Goal: Task Accomplishment & Management: Manage account settings

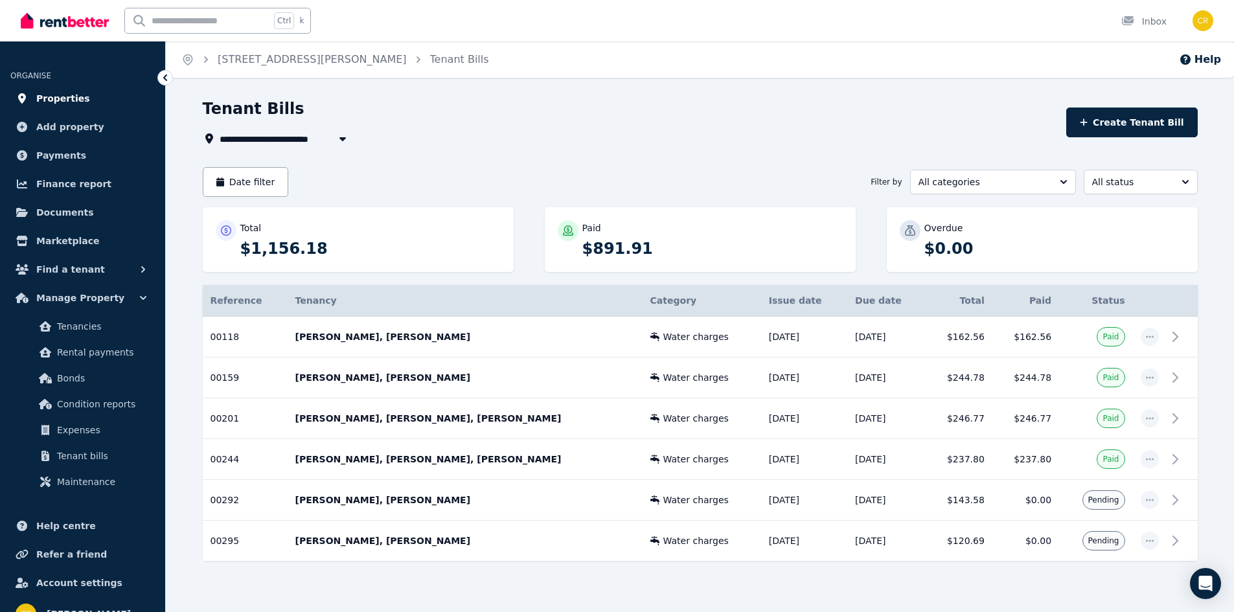
click at [43, 97] on span "Properties" at bounding box center [63, 99] width 54 height 16
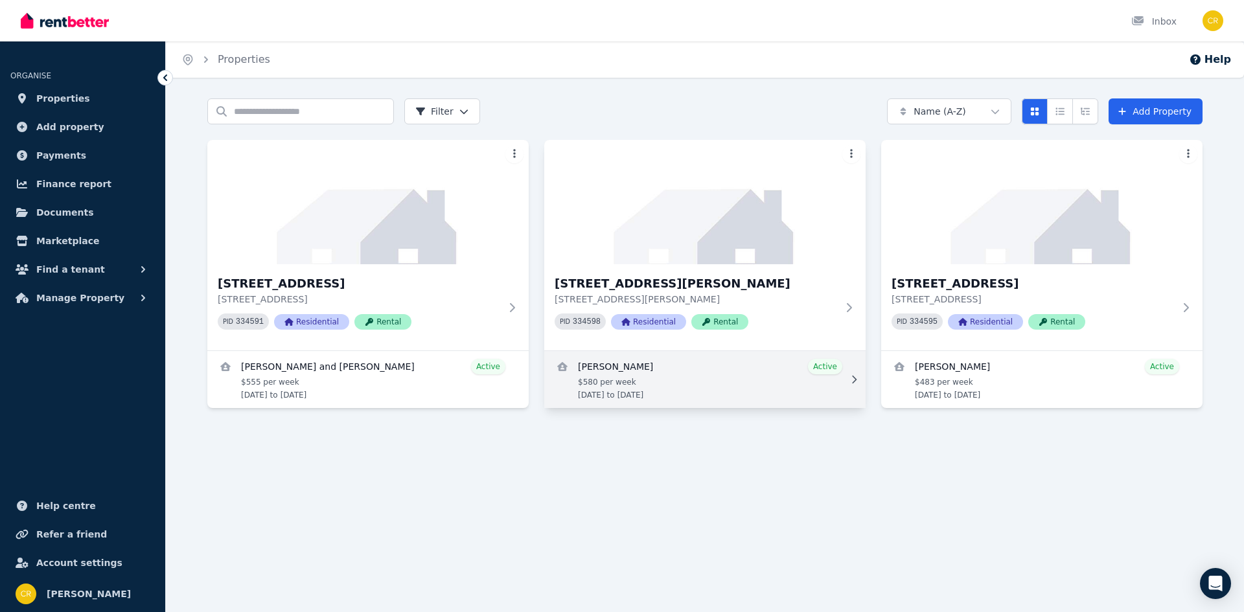
click at [736, 396] on link "View details for Trent Moore" at bounding box center [704, 379] width 321 height 57
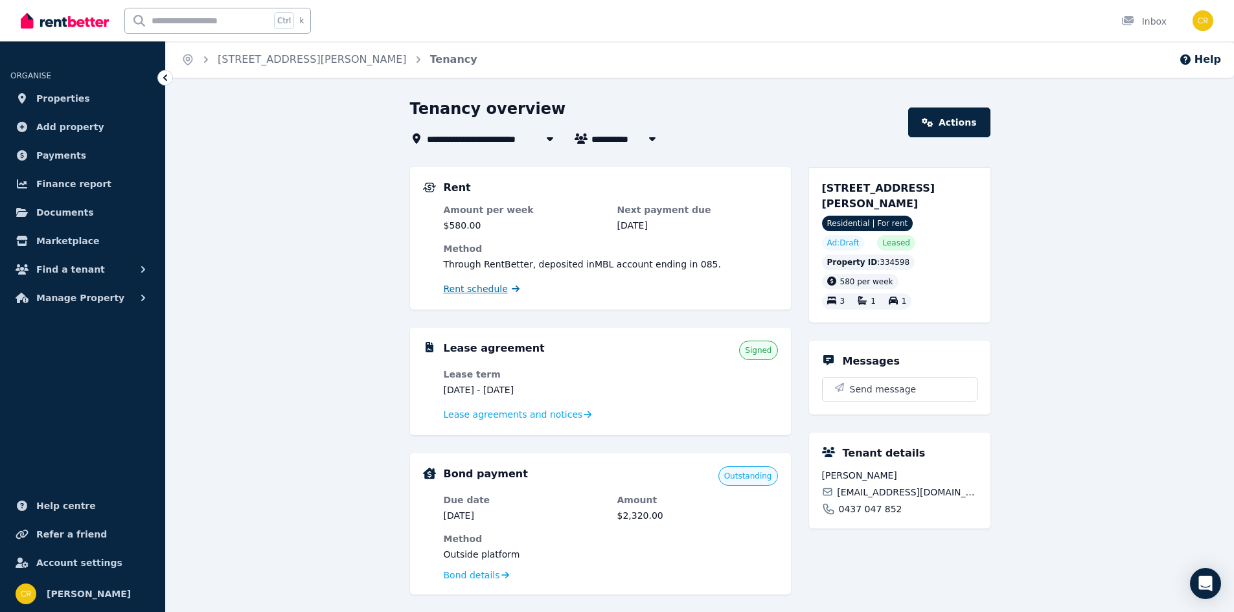
click at [467, 293] on span "Rent schedule" at bounding box center [476, 288] width 64 height 13
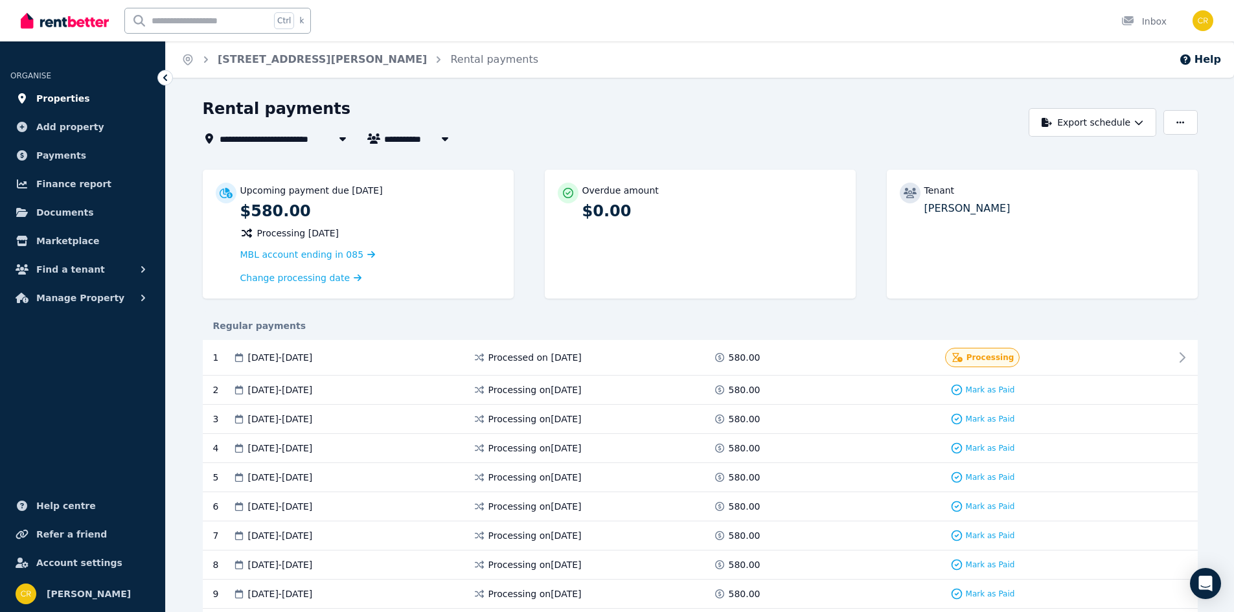
click at [50, 102] on span "Properties" at bounding box center [63, 99] width 54 height 16
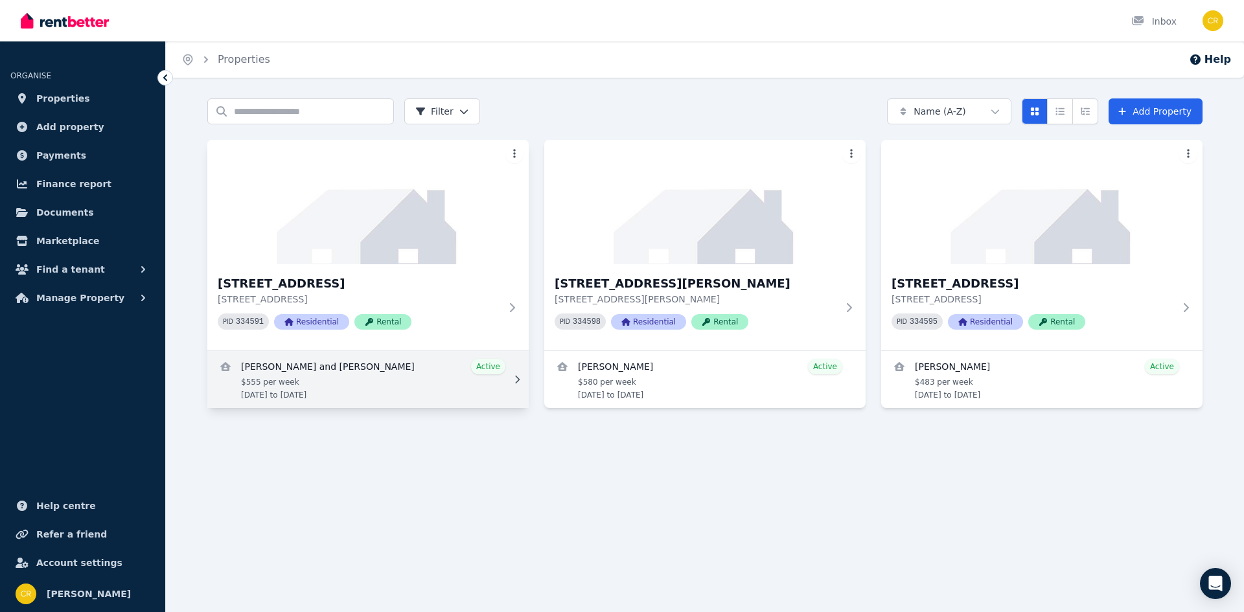
click at [330, 391] on link "View details for Jane and Benjamin Borrett" at bounding box center [367, 379] width 321 height 57
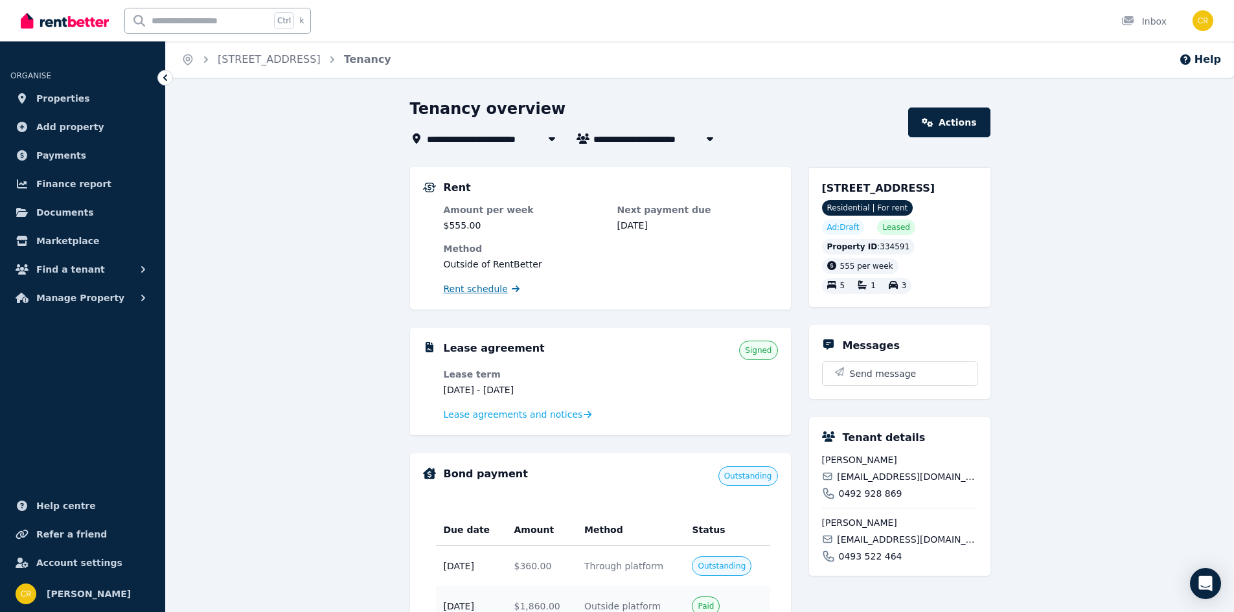
click at [462, 287] on span "Rent schedule" at bounding box center [476, 288] width 64 height 13
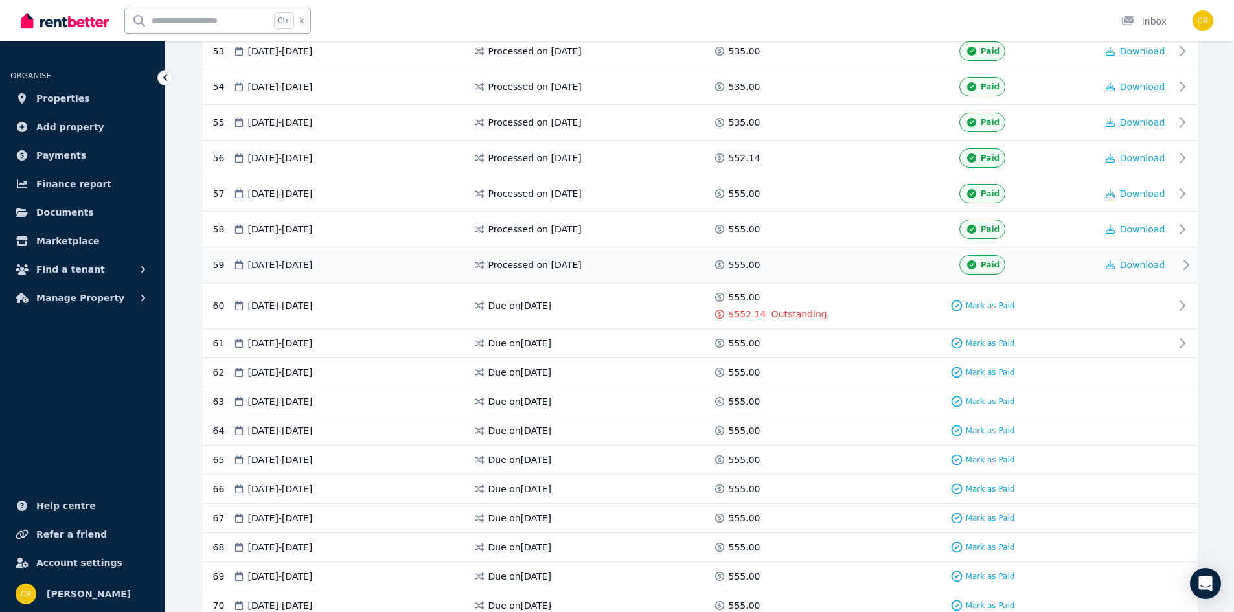
scroll to position [2073, 0]
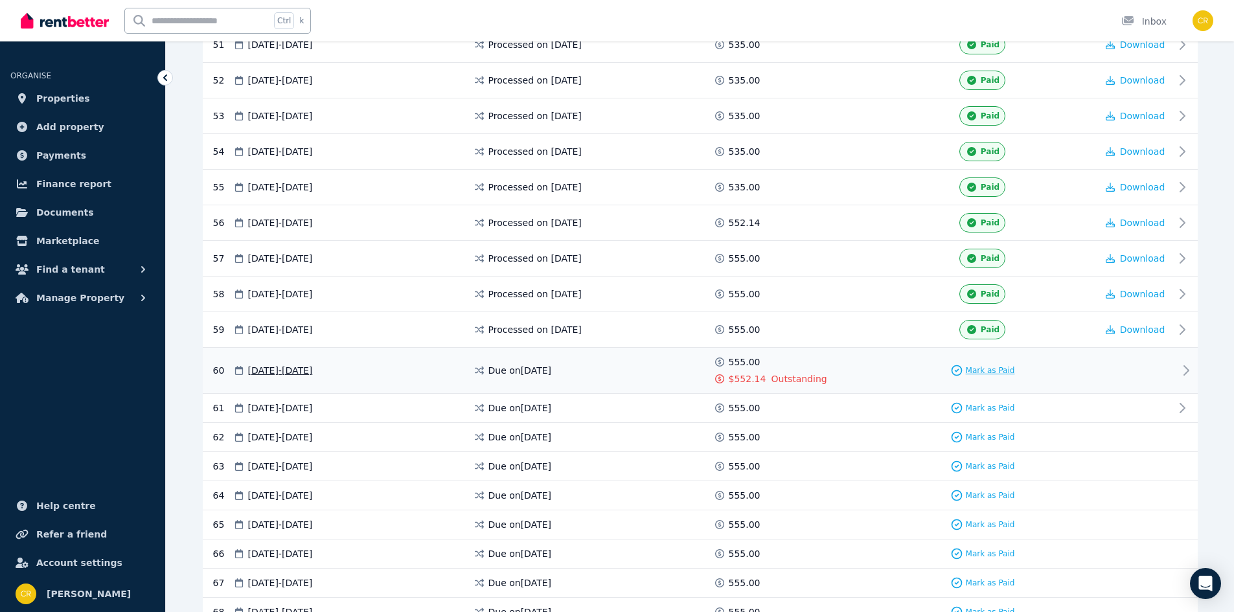
click at [1002, 371] on span "Mark as Paid" at bounding box center [990, 370] width 49 height 10
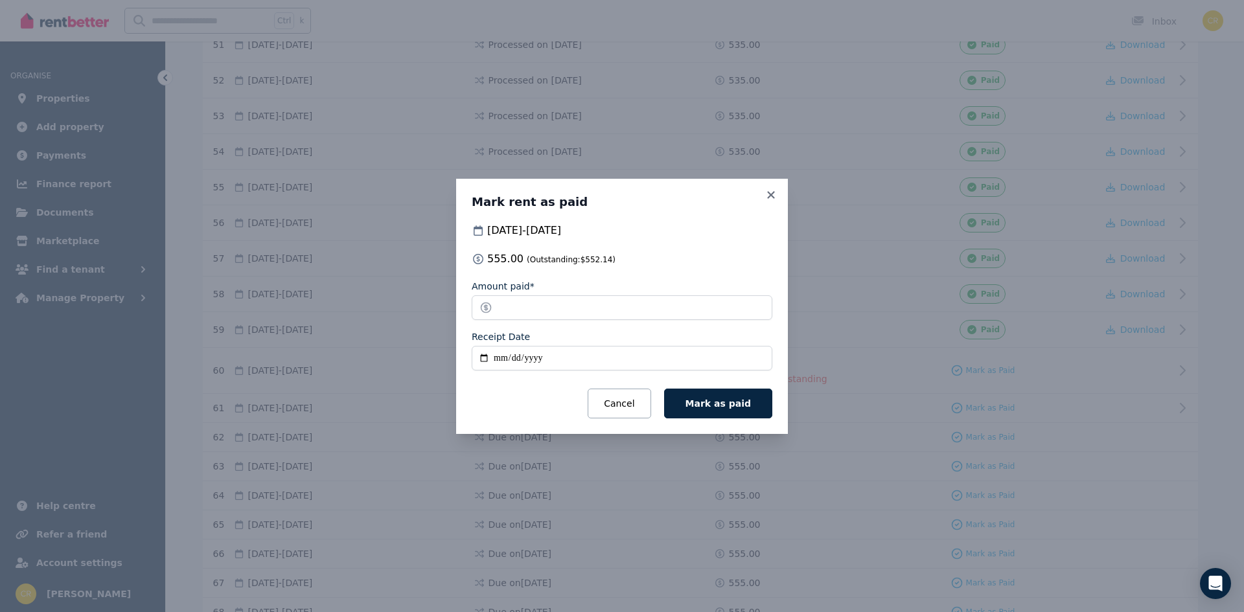
click at [505, 359] on input "Receipt Date" at bounding box center [622, 358] width 301 height 25
type input "**********"
click at [712, 405] on span "Mark as paid" at bounding box center [717, 403] width 65 height 10
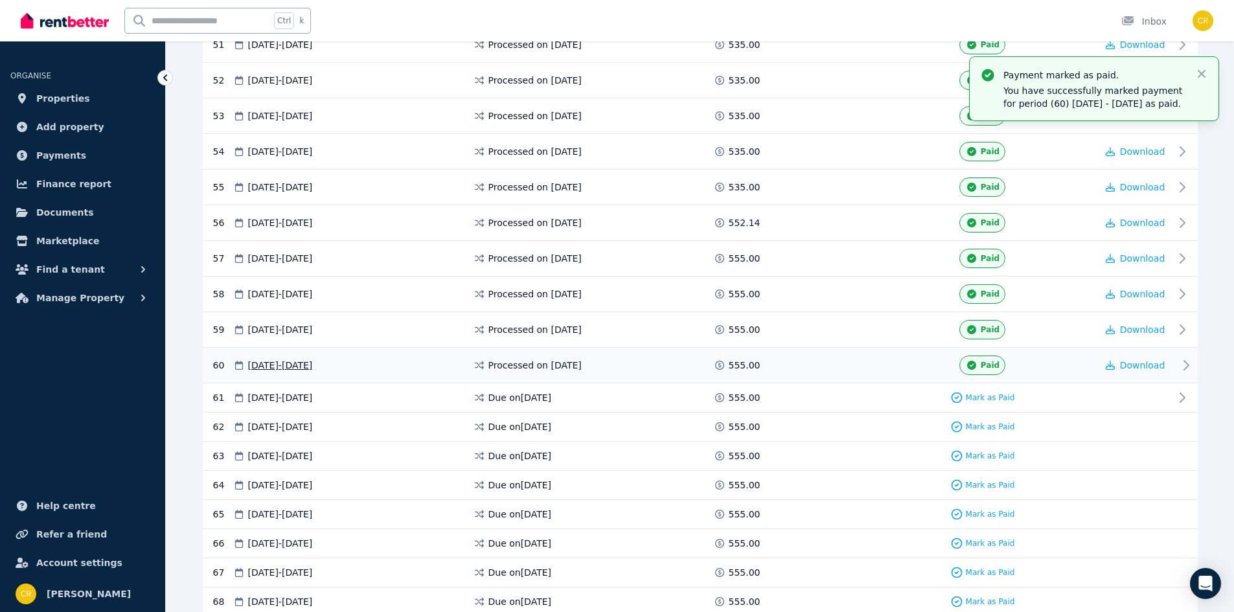
click at [979, 359] on div "Paid" at bounding box center [982, 365] width 46 height 19
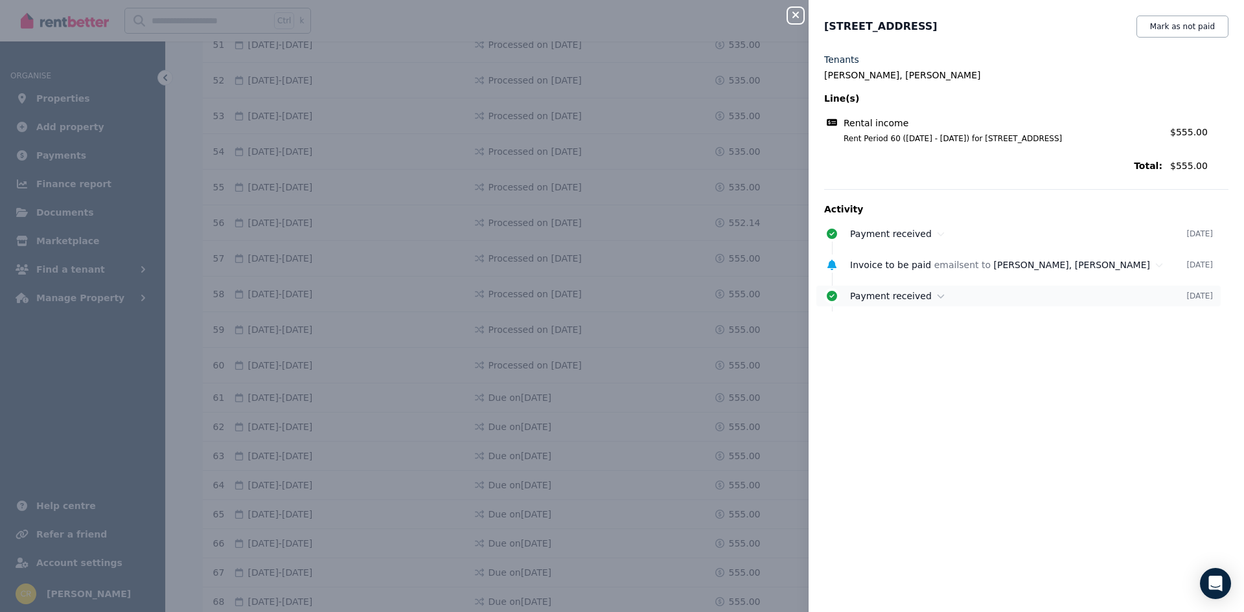
click at [1041, 302] on div "Payment received" at bounding box center [1018, 296] width 336 height 13
drag, startPoint x: 902, startPoint y: 317, endPoint x: 918, endPoint y: 315, distance: 16.9
click at [918, 315] on p "Payment of $2.86 was marked as received outside the platform." at bounding box center [1039, 318] width 378 height 13
copy p "2.86"
click at [740, 419] on div "Close panel [STREET_ADDRESS] Mark as not paid Tenants [PERSON_NAME], [PERSON_NA…" at bounding box center [622, 306] width 1244 height 612
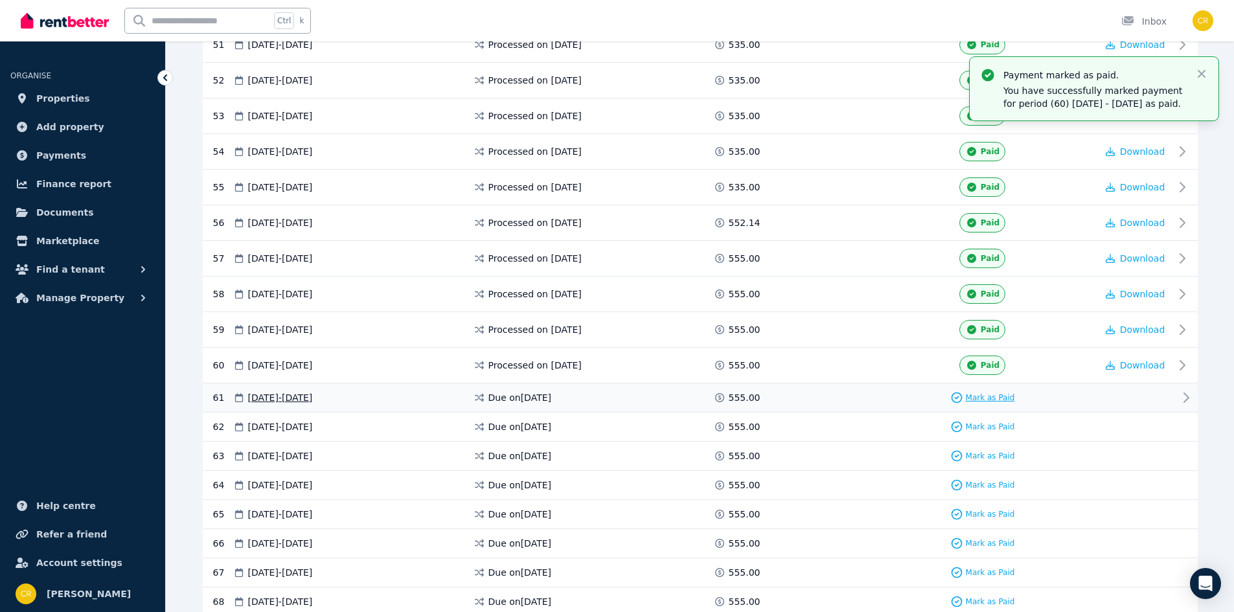
click at [973, 402] on span "Mark as Paid" at bounding box center [990, 397] width 49 height 10
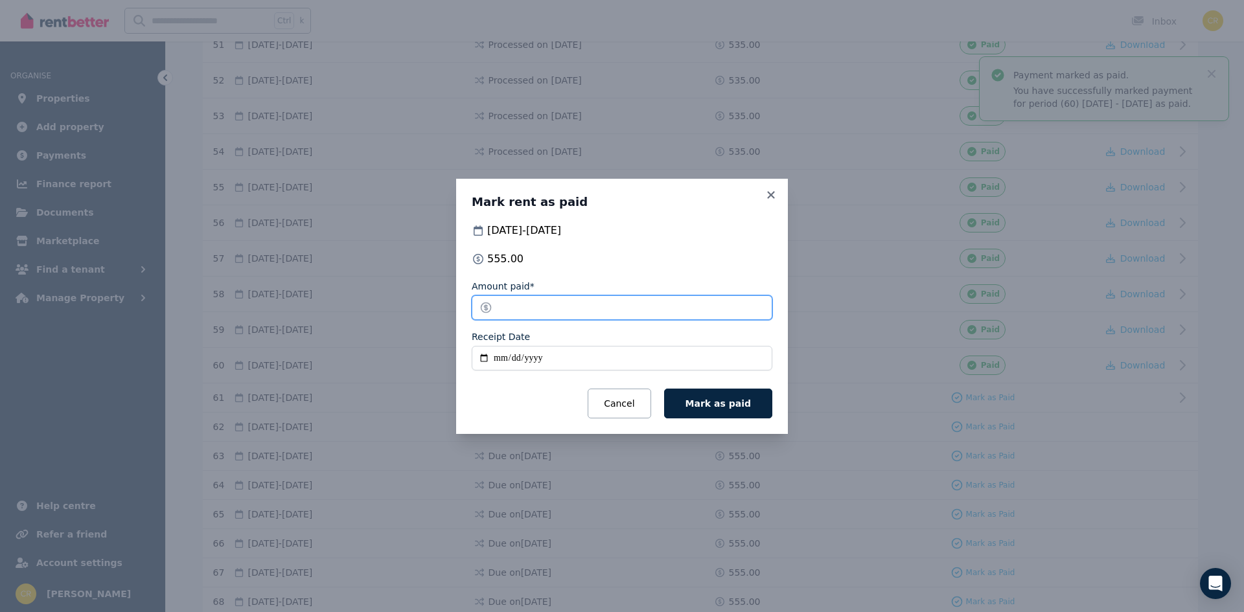
drag, startPoint x: 549, startPoint y: 304, endPoint x: 365, endPoint y: 301, distance: 184.0
click at [365, 301] on div "Mark rent as paid [DATE] - [DATE] 555.00 Amount paid* ****** Receipt Date Cance…" at bounding box center [622, 306] width 1244 height 612
paste input "number"
type input "****"
click at [494, 354] on input "Receipt Date" at bounding box center [622, 358] width 301 height 25
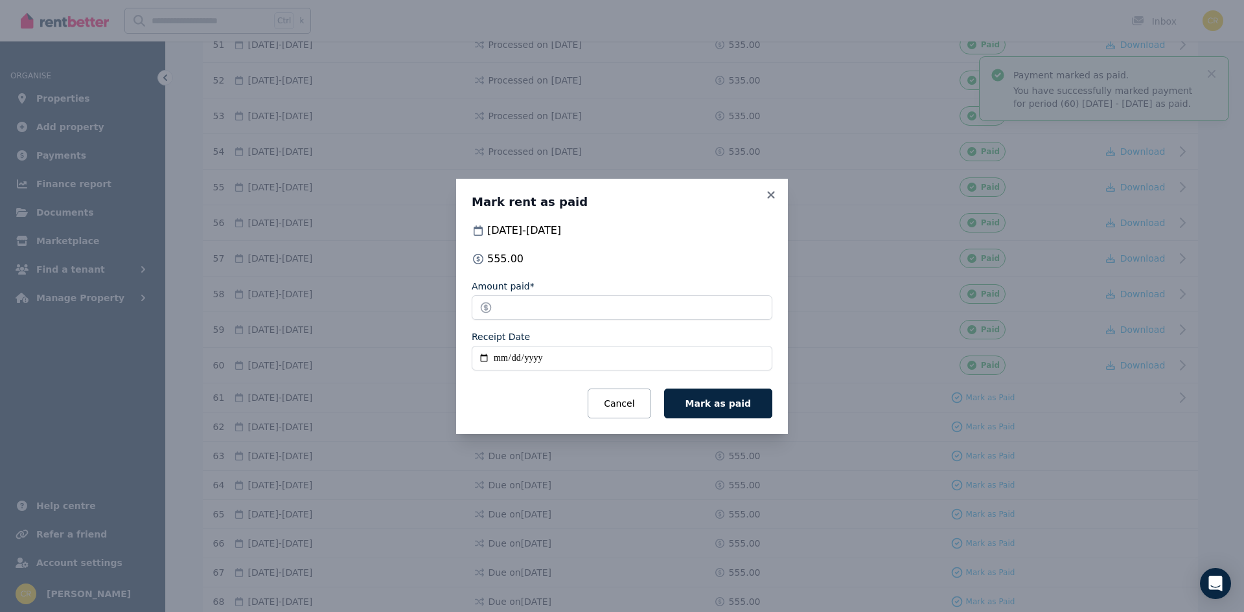
click at [499, 355] on input "Receipt Date" at bounding box center [622, 358] width 301 height 25
type input "**********"
click at [694, 392] on button "Mark as paid" at bounding box center [718, 404] width 108 height 30
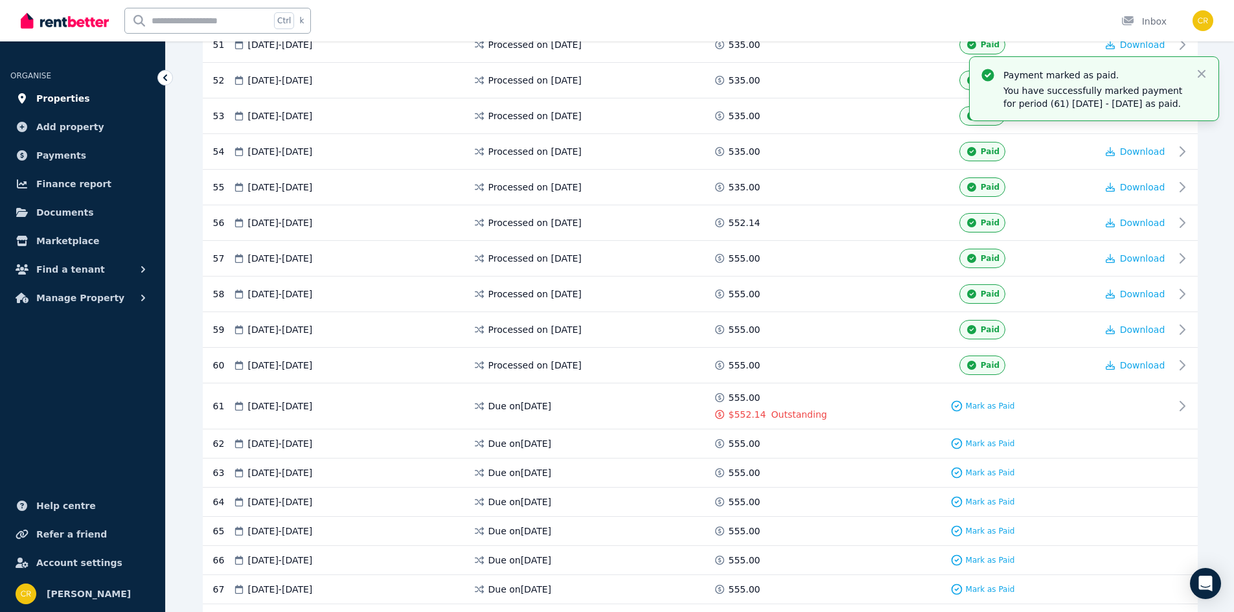
click at [67, 104] on span "Properties" at bounding box center [63, 99] width 54 height 16
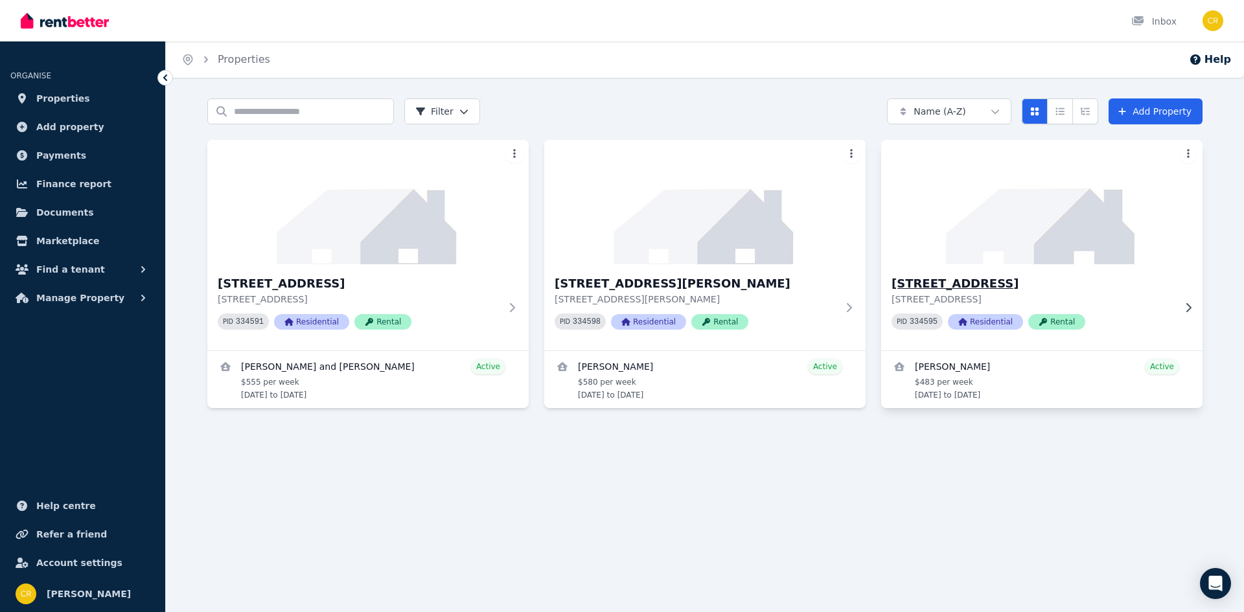
click at [1038, 286] on h3 "[STREET_ADDRESS]" at bounding box center [1032, 284] width 282 height 18
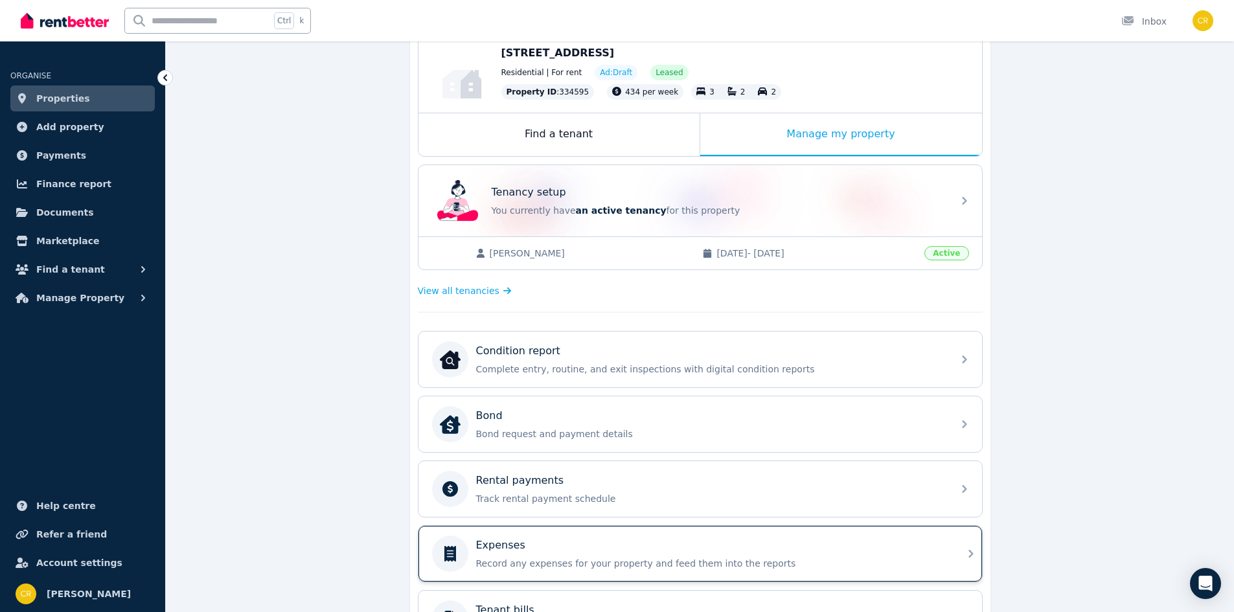
scroll to position [194, 0]
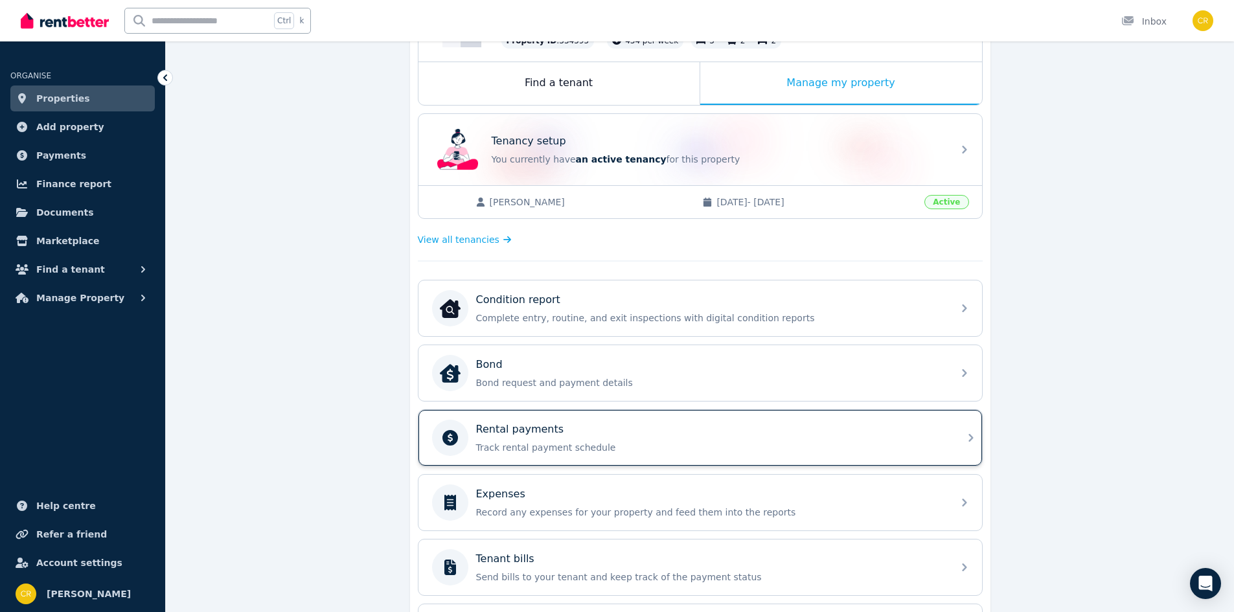
click at [533, 442] on p "Track rental payment schedule" at bounding box center [710, 447] width 469 height 13
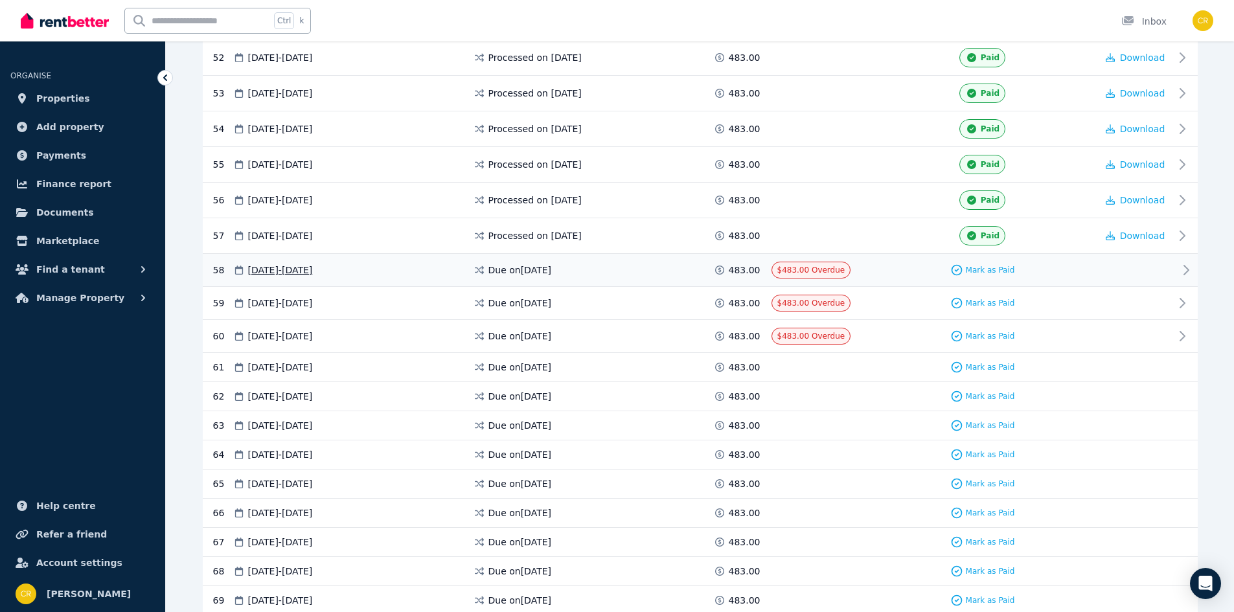
scroll to position [2073, 0]
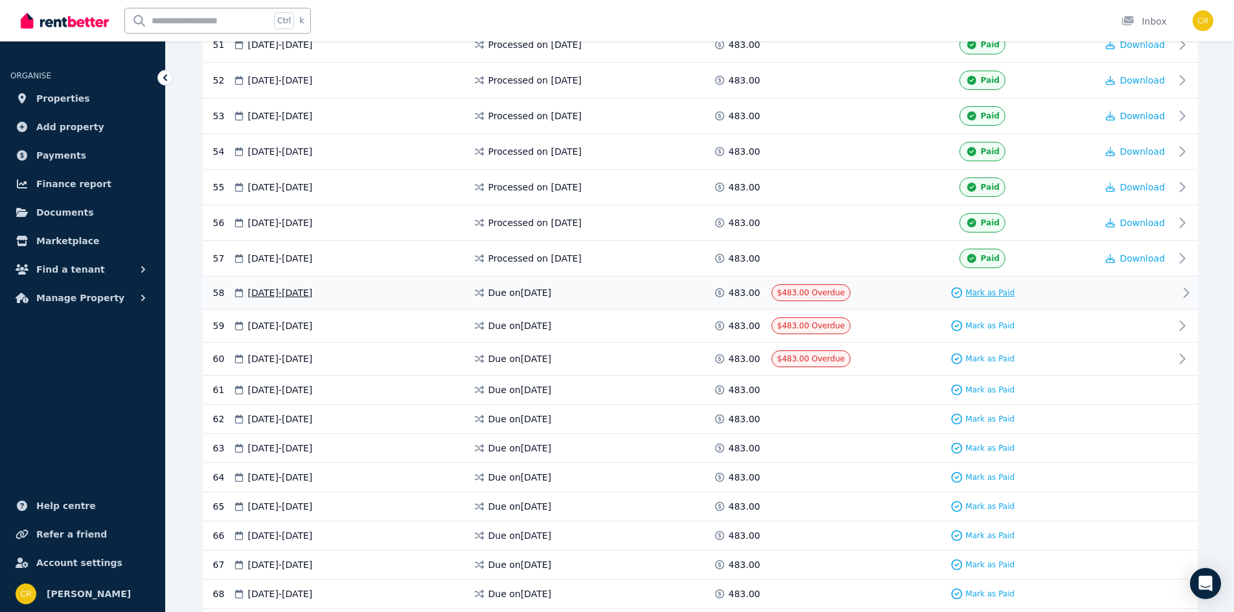
click at [995, 293] on span "Mark as Paid" at bounding box center [990, 293] width 49 height 10
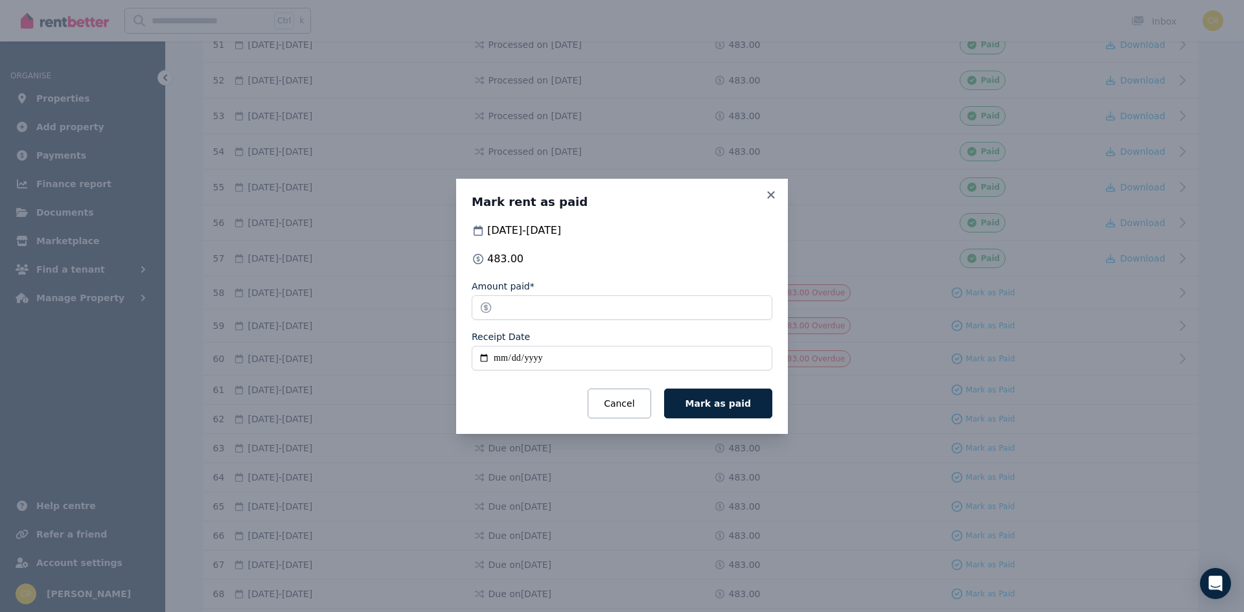
click at [502, 359] on input "Receipt Date" at bounding box center [622, 358] width 301 height 25
type input "**********"
click at [747, 411] on button "Mark as paid" at bounding box center [718, 404] width 108 height 30
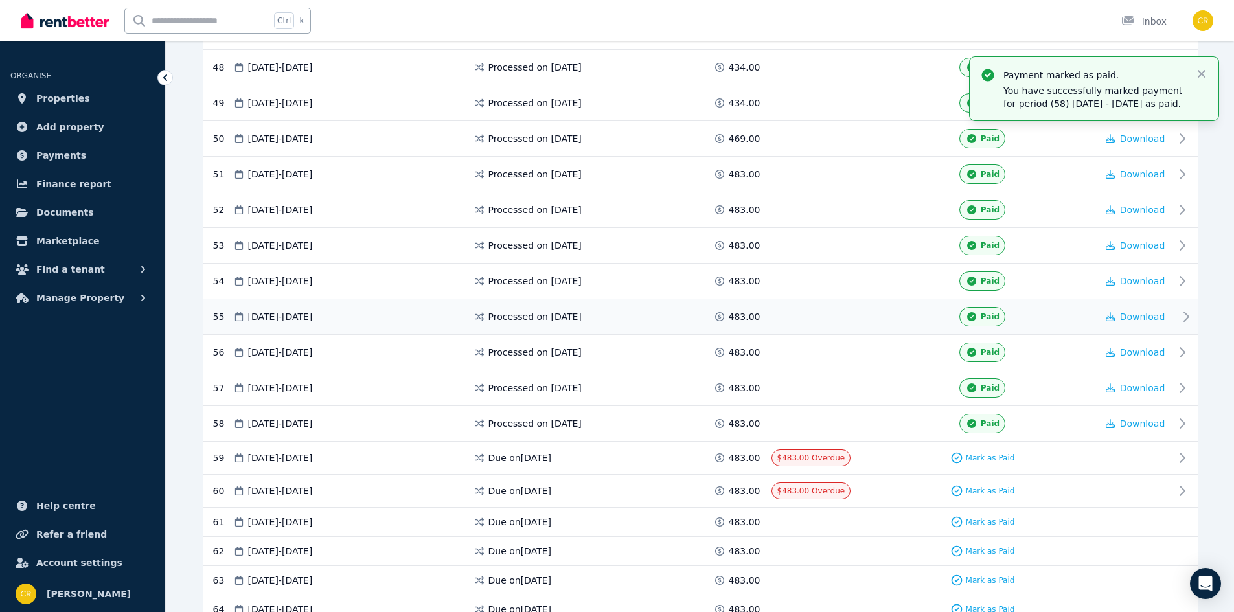
scroll to position [1878, 0]
